Goal: Task Accomplishment & Management: Use online tool/utility

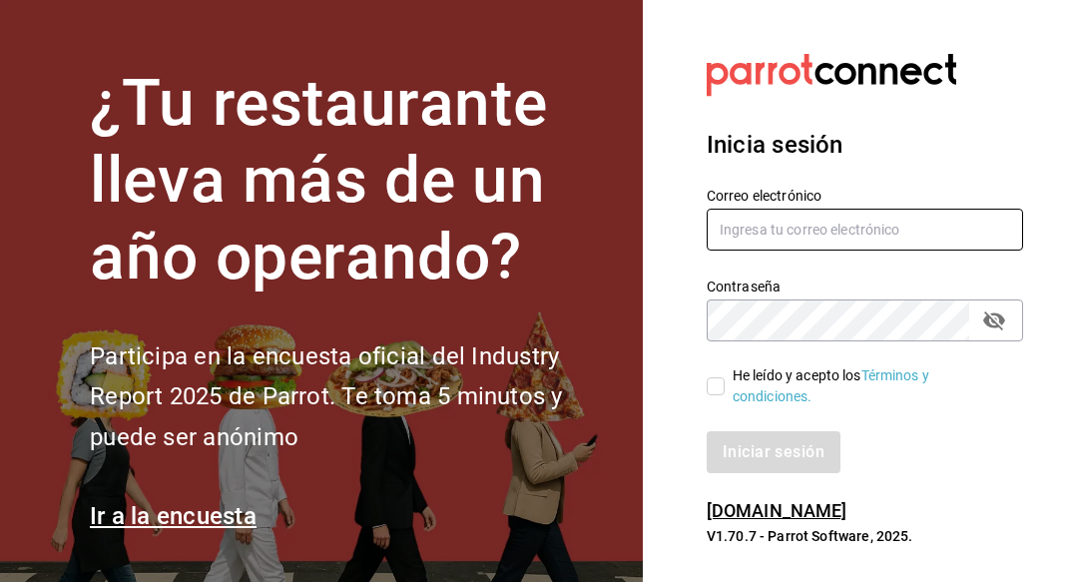
click at [800, 240] on input "text" at bounding box center [865, 230] width 316 height 42
type input "[EMAIL_ADDRESS][DOMAIN_NAME]"
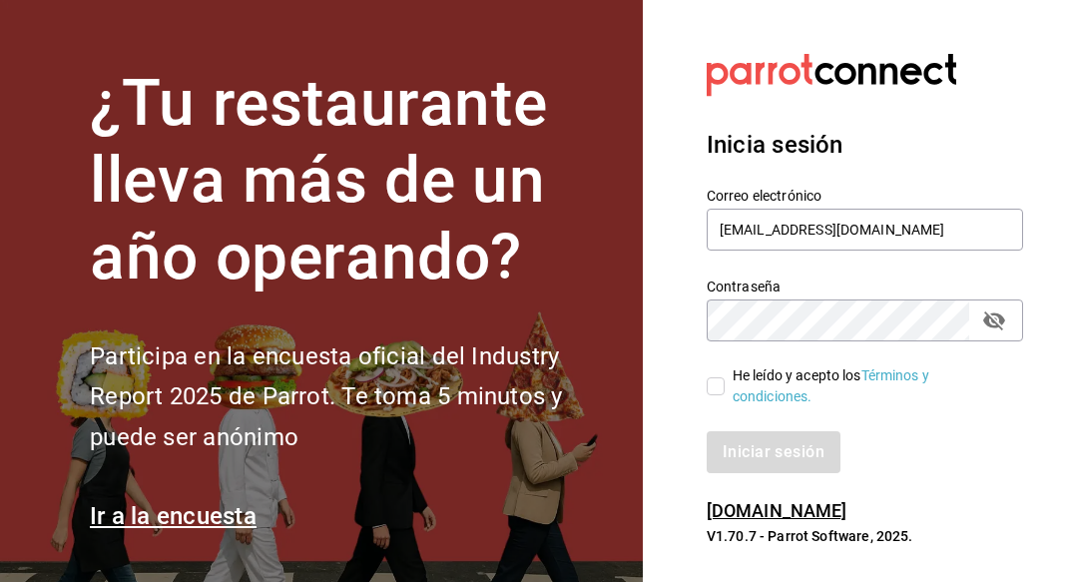
click at [718, 383] on input "He leído y acepto los Términos y condiciones." at bounding box center [716, 386] width 18 height 18
checkbox input "true"
click at [743, 437] on button "Iniciar sesión" at bounding box center [775, 452] width 136 height 42
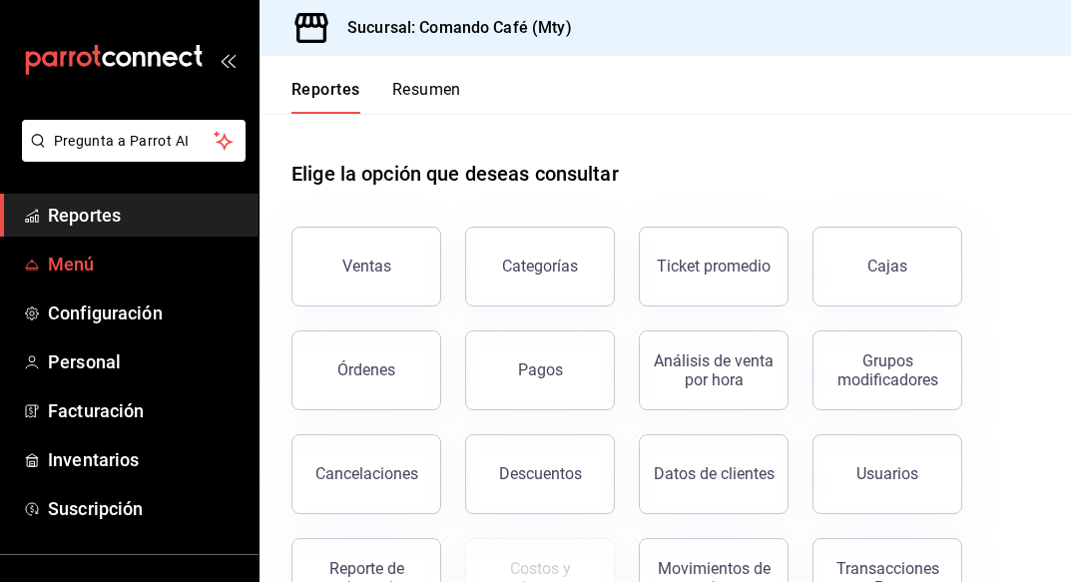
click at [75, 263] on span "Menú" at bounding box center [145, 263] width 195 height 27
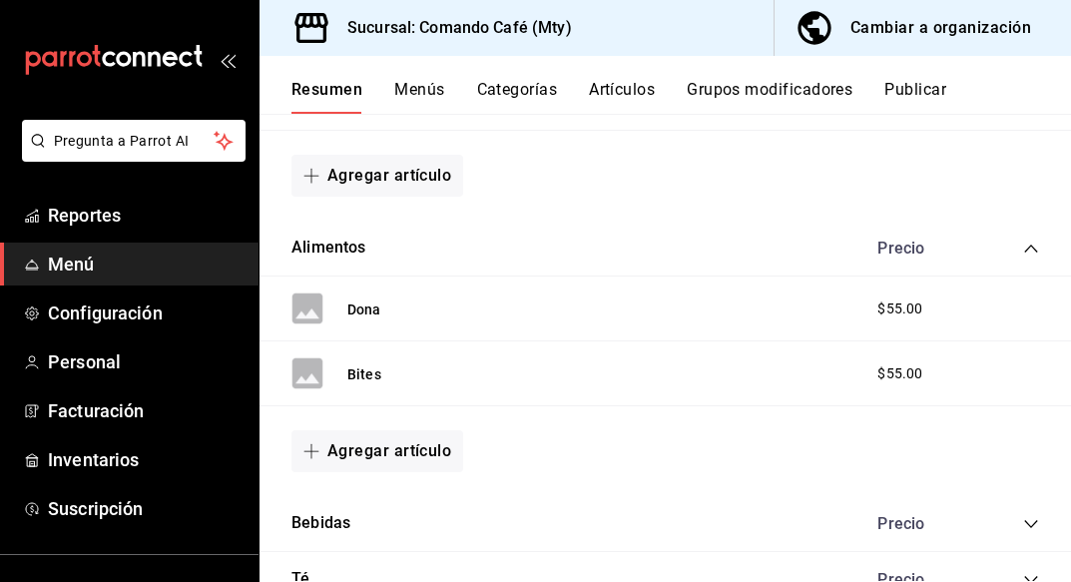
scroll to position [603, 0]
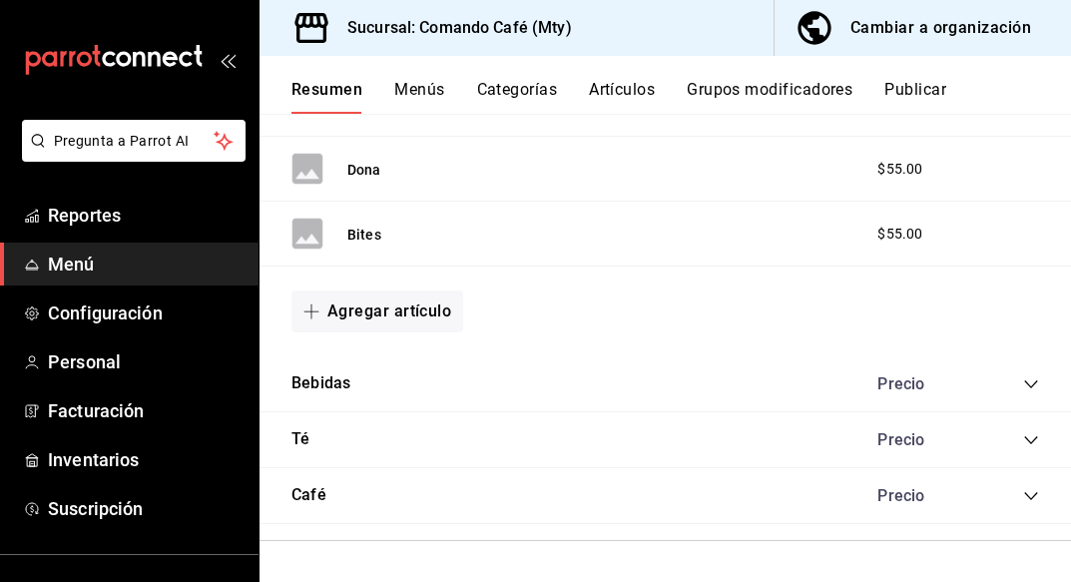
click at [1032, 496] on icon "collapse-category-row" at bounding box center [1030, 496] width 13 height 8
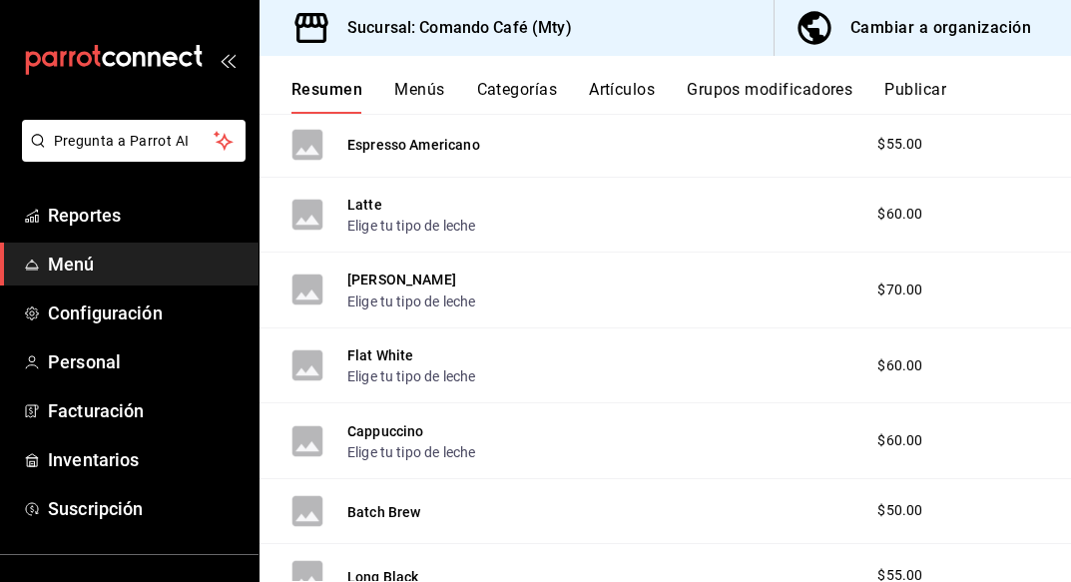
scroll to position [1284, 0]
